Goal: Task Accomplishment & Management: Manage account settings

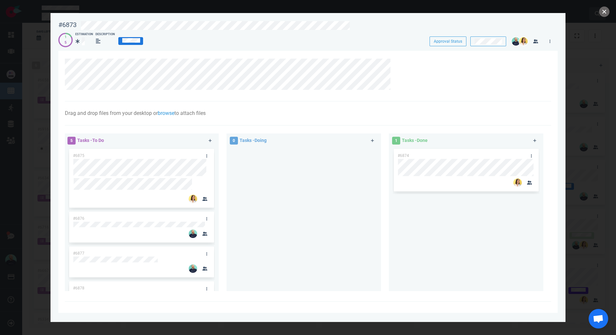
click at [602, 13] on button "close" at bounding box center [604, 12] width 10 height 10
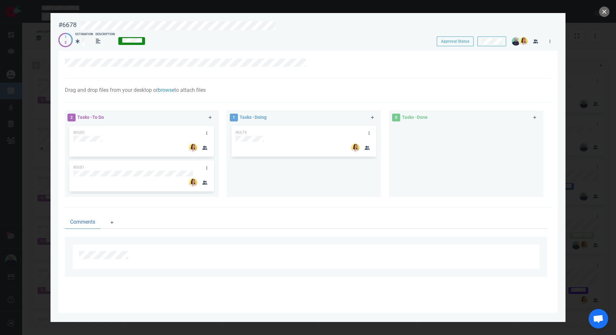
click at [609, 13] on div at bounding box center [308, 167] width 616 height 335
click at [608, 12] on button "close" at bounding box center [604, 12] width 10 height 10
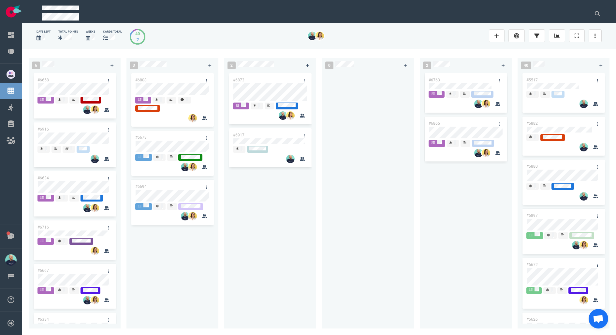
click at [323, 190] on div at bounding box center [368, 198] width 92 height 252
